Goal: Information Seeking & Learning: Learn about a topic

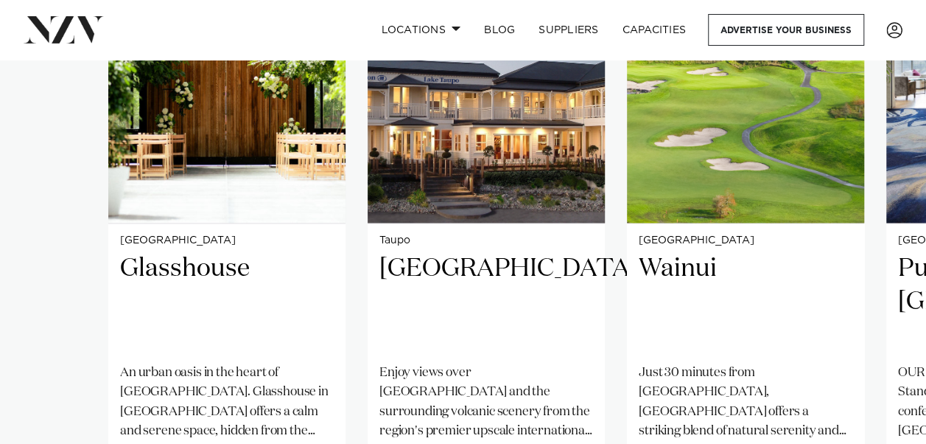
scroll to position [1141, 0]
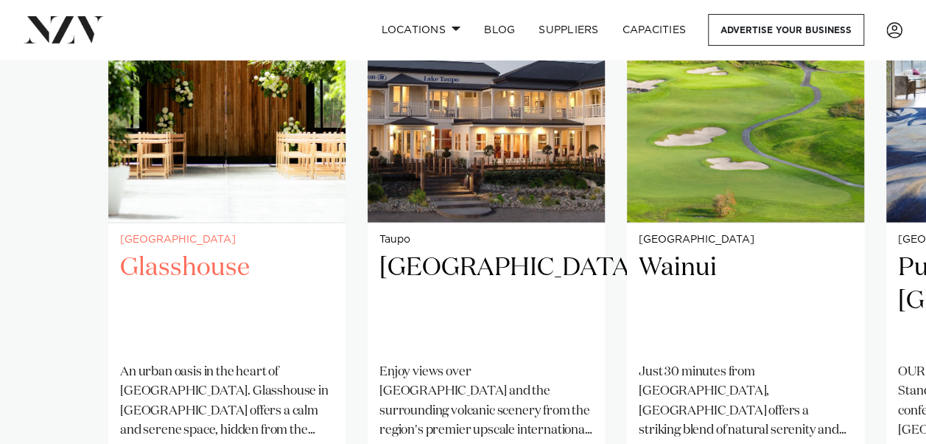
click at [173, 258] on h2 "Glasshouse" at bounding box center [227, 301] width 214 height 100
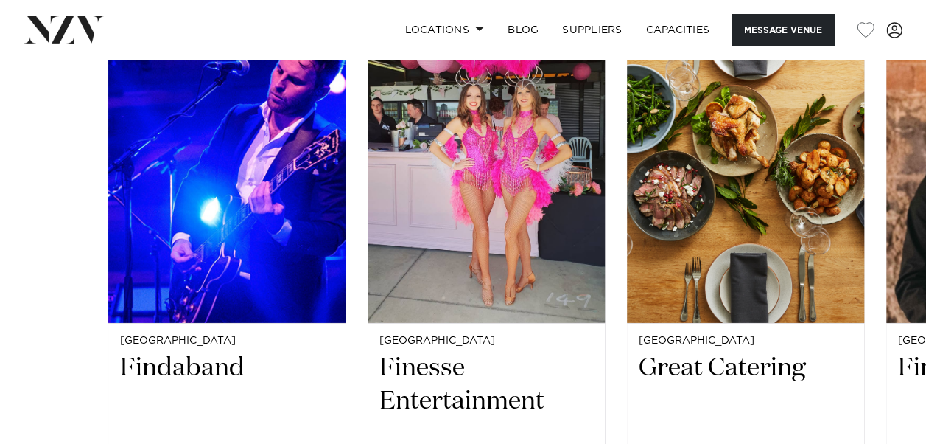
scroll to position [2197, 0]
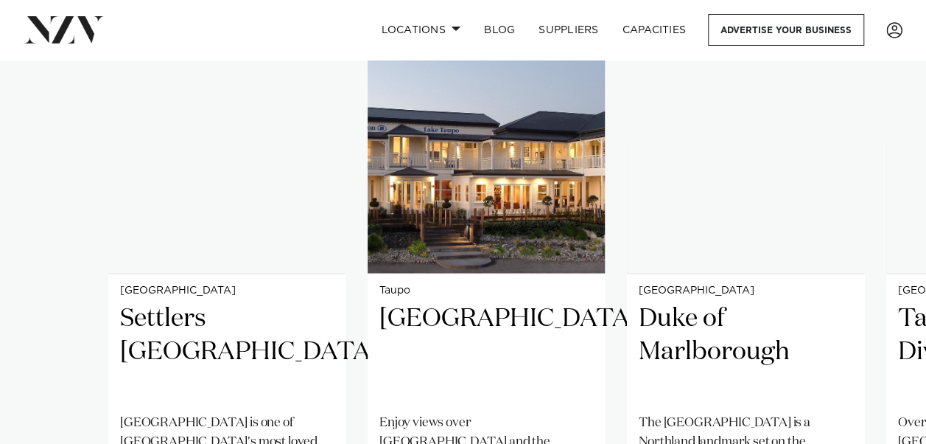
scroll to position [1092, 0]
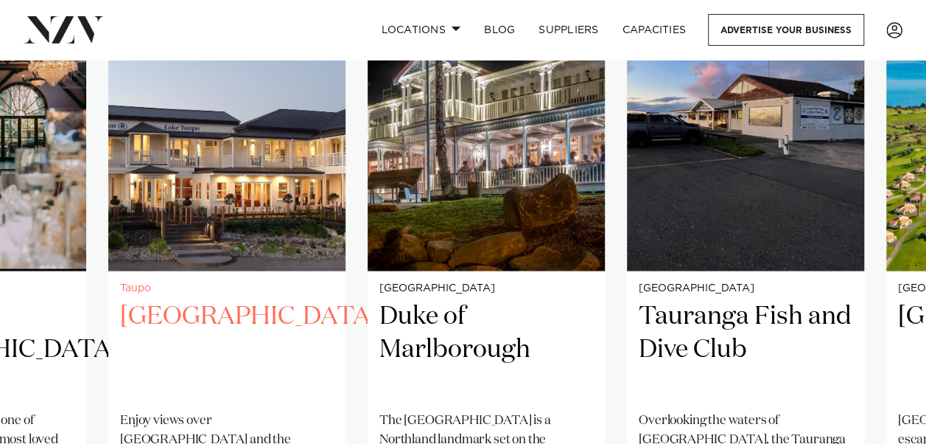
click at [203, 313] on h2 "[GEOGRAPHIC_DATA]" at bounding box center [227, 349] width 214 height 100
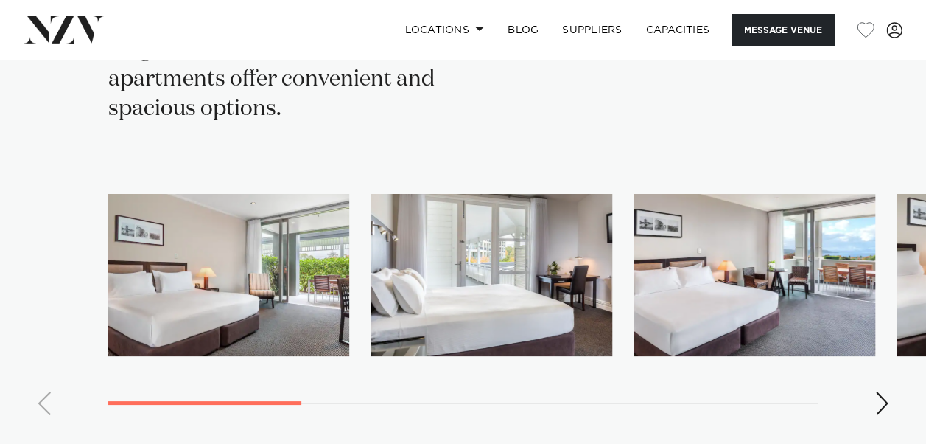
scroll to position [3090, 0]
